Goal: Navigation & Orientation: Find specific page/section

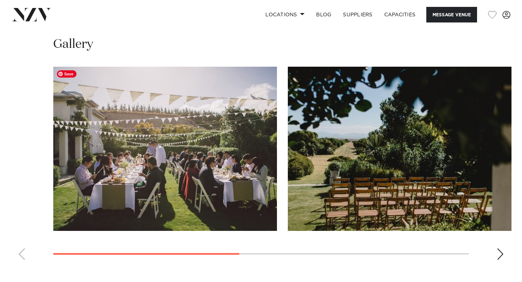
scroll to position [498, 0]
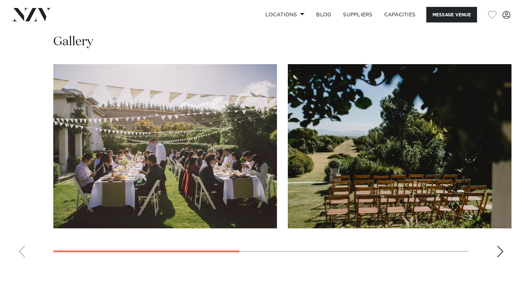
click at [496, 247] on swiper-container at bounding box center [261, 163] width 522 height 199
click at [499, 251] on div "Next slide" at bounding box center [500, 252] width 7 height 12
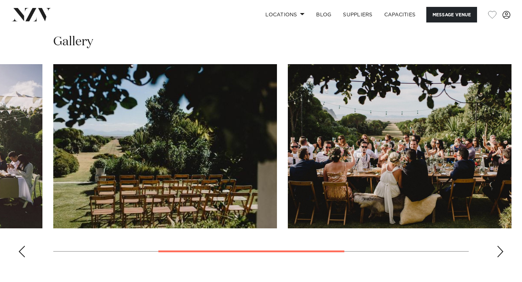
click at [499, 251] on div "Next slide" at bounding box center [500, 252] width 7 height 12
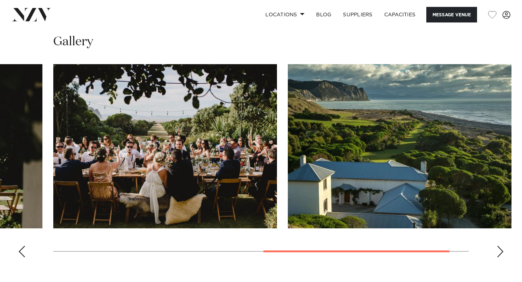
click at [499, 251] on div "Next slide" at bounding box center [500, 252] width 7 height 12
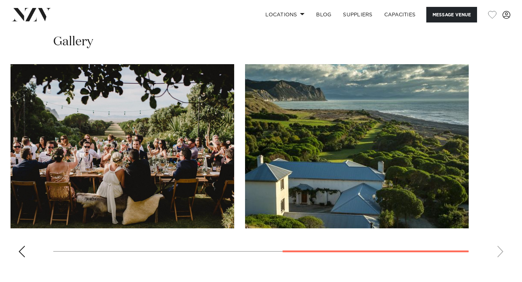
click at [499, 251] on swiper-container at bounding box center [261, 163] width 522 height 199
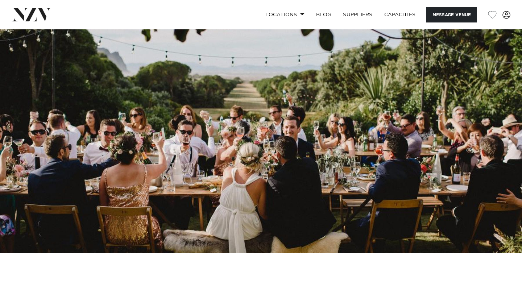
scroll to position [0, 0]
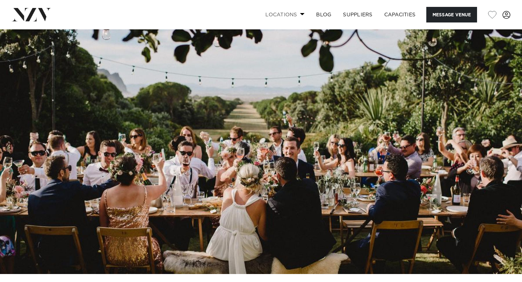
click at [301, 13] on span at bounding box center [302, 14] width 5 height 3
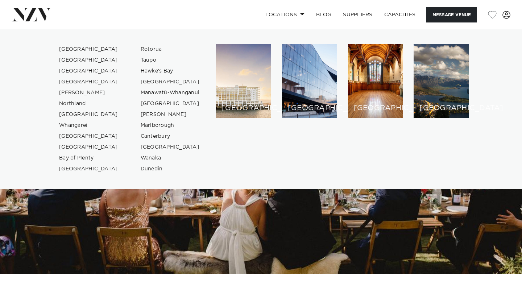
click at [81, 17] on link at bounding box center [84, 14] width 145 height 13
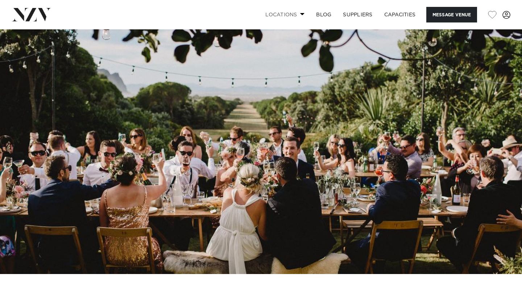
click at [293, 15] on link "Locations" at bounding box center [285, 15] width 51 height 16
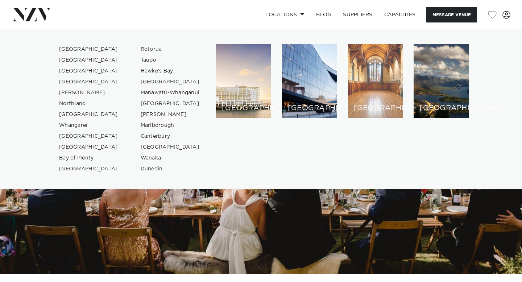
click at [386, 92] on div "[GEOGRAPHIC_DATA]" at bounding box center [375, 81] width 55 height 74
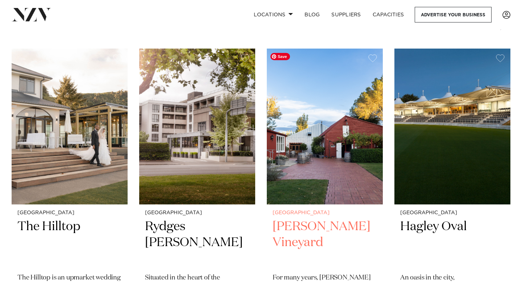
scroll to position [278, 0]
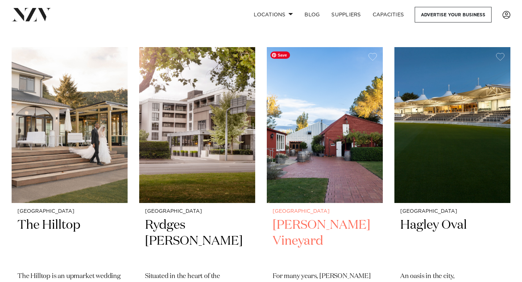
click at [342, 130] on img at bounding box center [325, 125] width 116 height 156
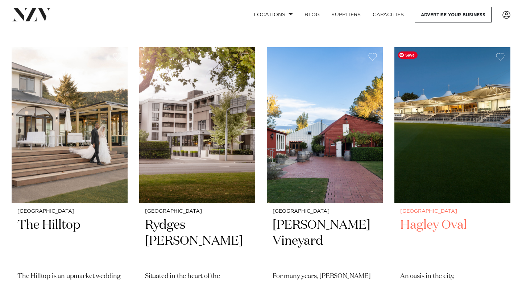
click at [423, 131] on img at bounding box center [453, 125] width 116 height 156
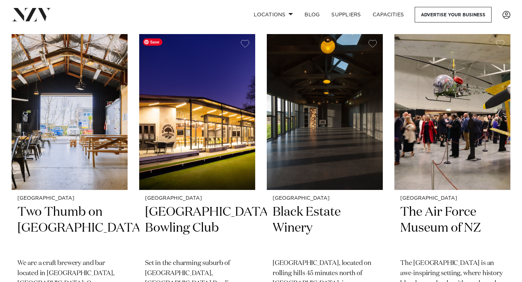
scroll to position [914, 0]
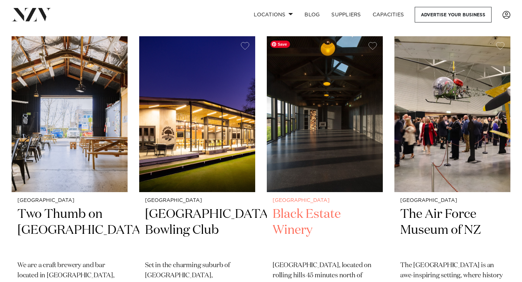
click at [336, 133] on img at bounding box center [325, 114] width 116 height 156
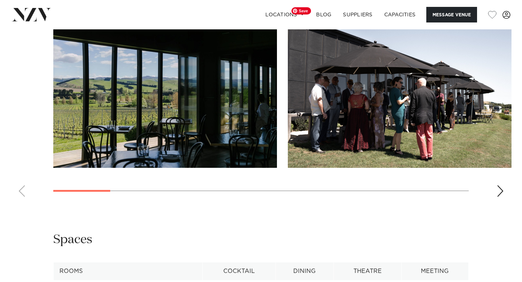
scroll to position [691, 0]
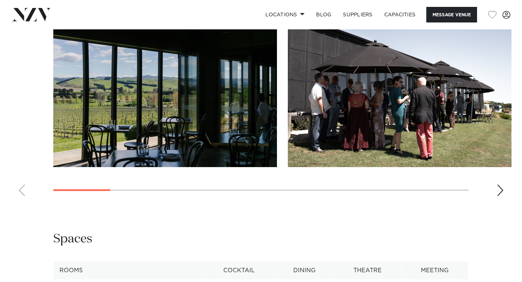
click at [501, 184] on swiper-container at bounding box center [261, 102] width 522 height 199
click at [500, 186] on div "Next slide" at bounding box center [500, 191] width 7 height 12
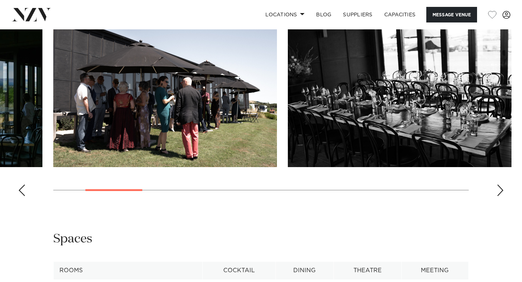
click at [500, 186] on div "Next slide" at bounding box center [500, 191] width 7 height 12
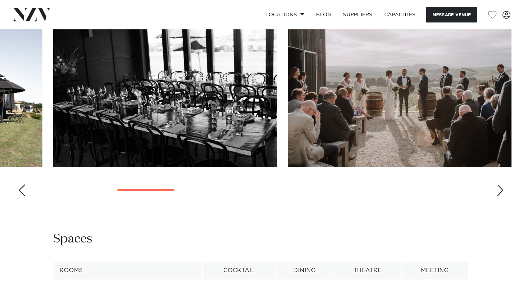
click at [500, 186] on div "Next slide" at bounding box center [500, 191] width 7 height 12
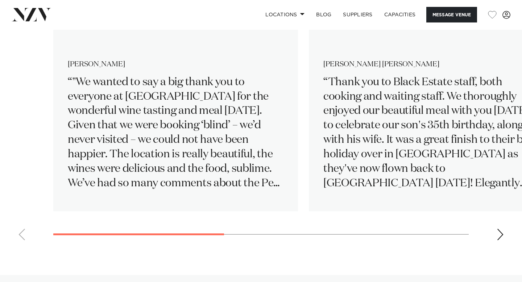
scroll to position [1069, 0]
